Goal: Task Accomplishment & Management: Manage account settings

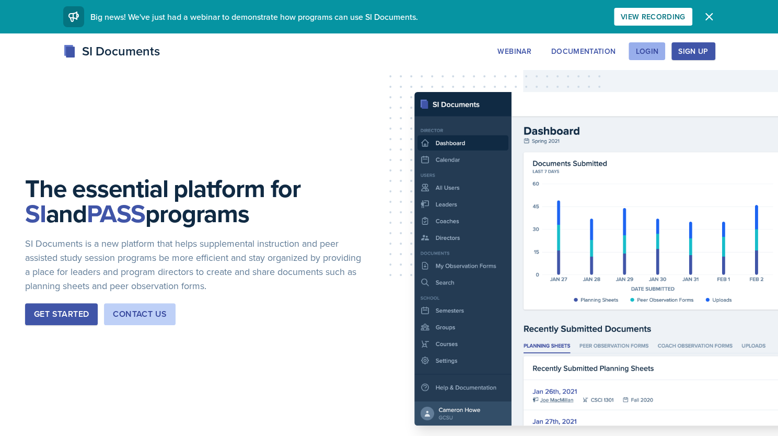
click at [642, 47] on div "Login" at bounding box center [646, 51] width 23 height 8
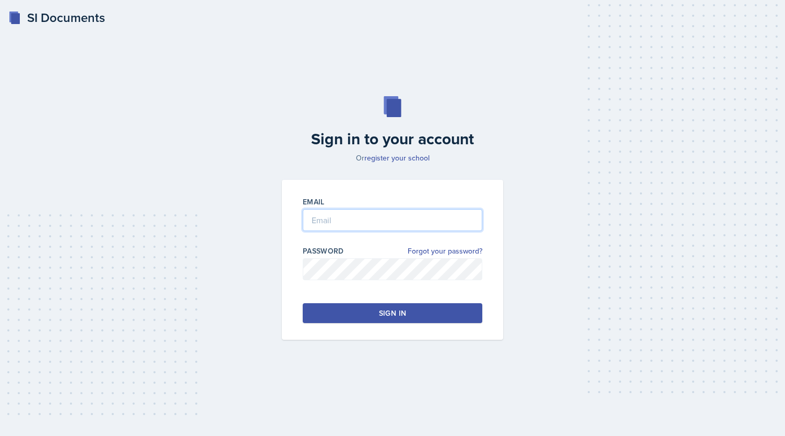
click at [378, 222] on input "email" at bounding box center [393, 220] width 180 height 22
click at [393, 216] on input "email" at bounding box center [393, 220] width 180 height 22
type input "alexis.overton@bobcats.gcsu.edu"
click at [459, 255] on link "Forgot your password?" at bounding box center [445, 250] width 75 height 11
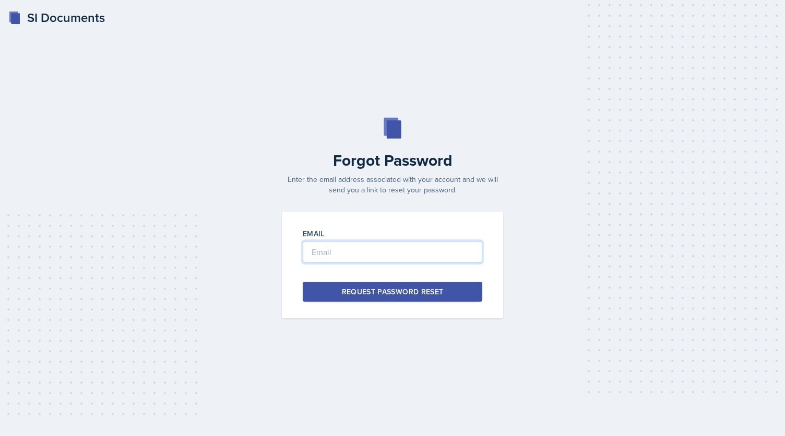
click at [345, 256] on input "email" at bounding box center [393, 252] width 180 height 22
type input "alexis.overton@bobcats.gcsu.edu"
click at [362, 296] on div "Request Password Reset" at bounding box center [393, 291] width 102 height 10
drag, startPoint x: 494, startPoint y: 35, endPoint x: 511, endPoint y: -50, distance: 86.2
click at [511, 0] on html "SI Documents Forgot Password Enter the email address associated with your accou…" at bounding box center [392, 218] width 785 height 436
